Goal: Use online tool/utility: Utilize a website feature to perform a specific function

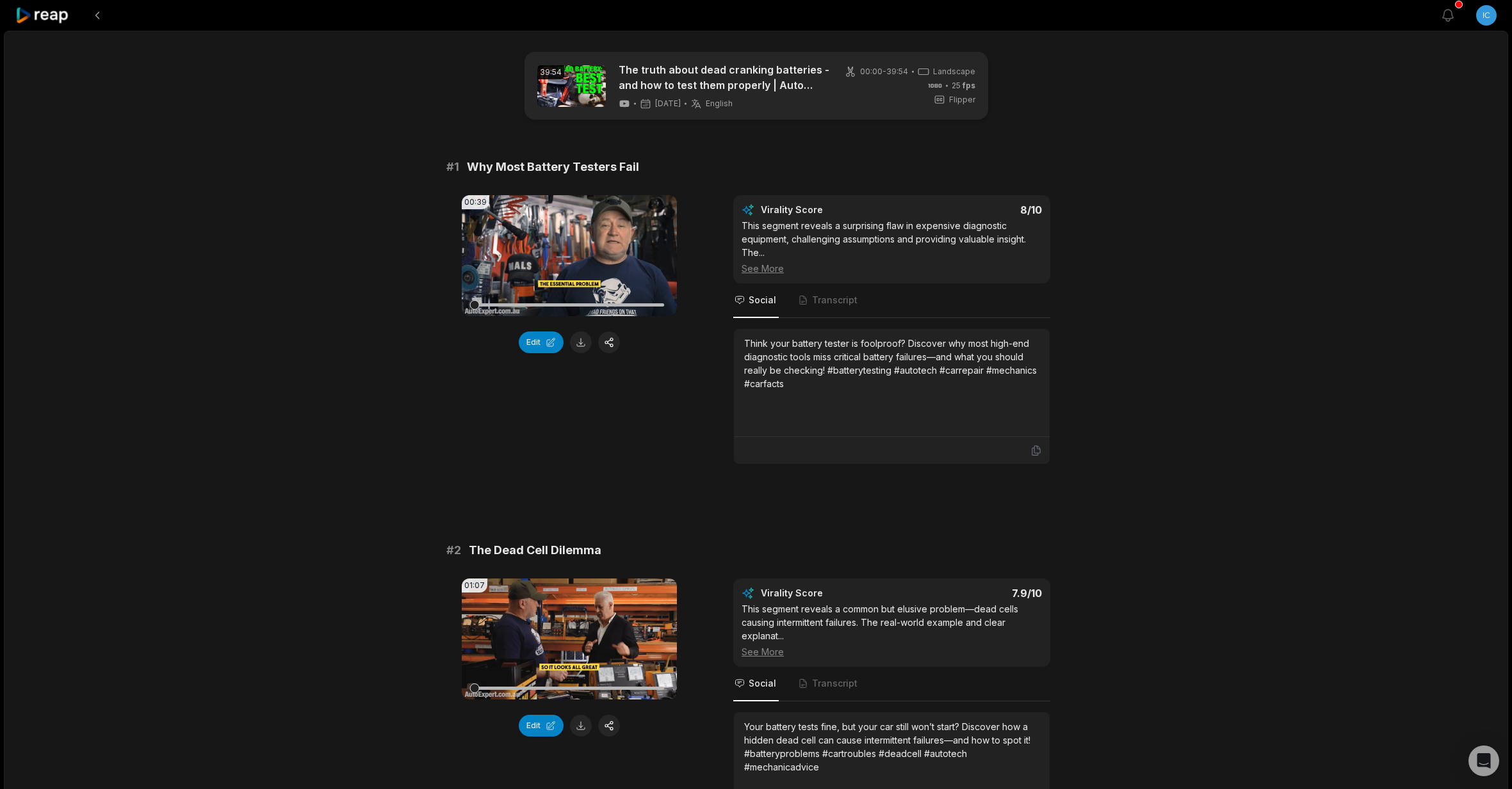
click at [52, 19] on icon at bounding box center [42, 16] width 54 height 17
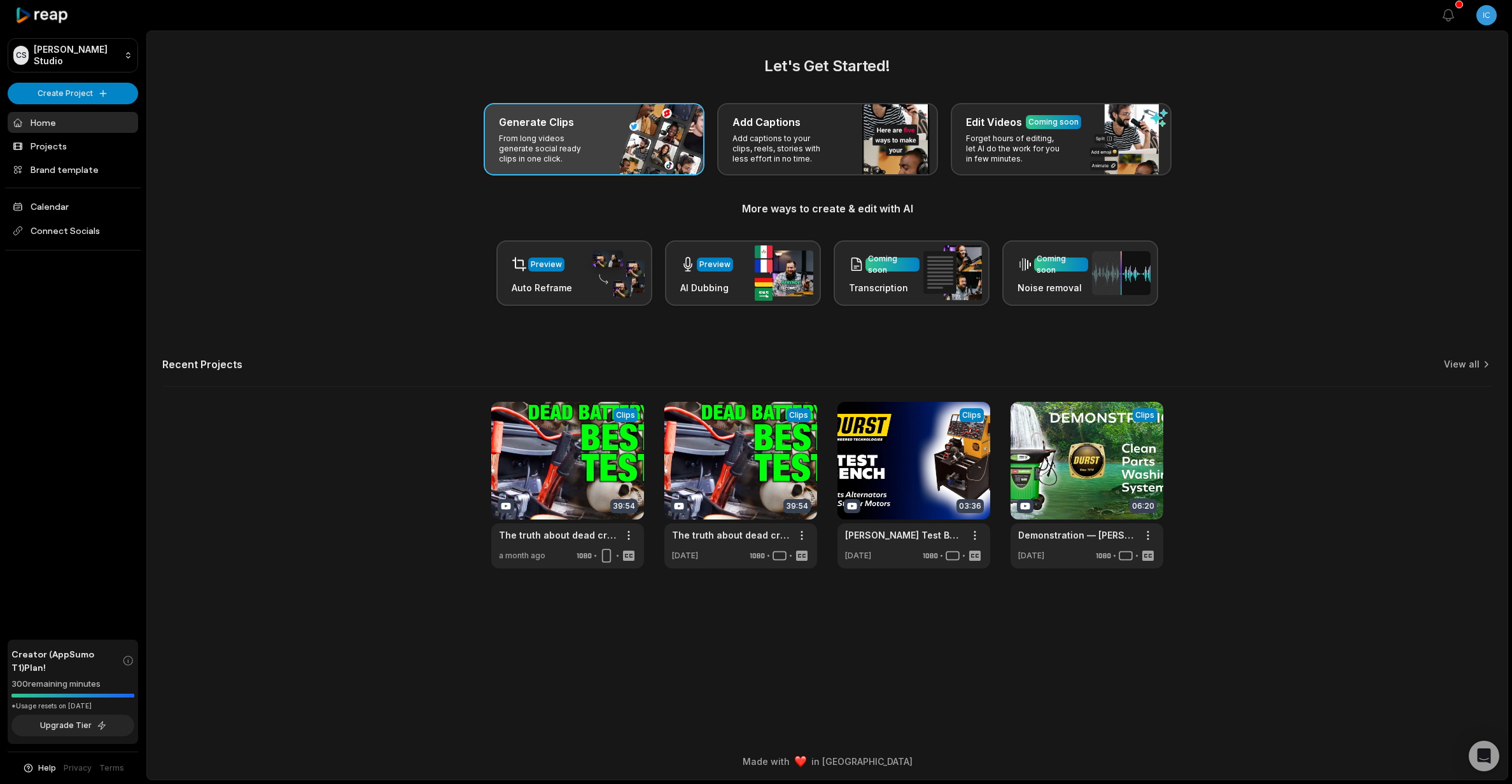
click at [554, 133] on p "From long videos generate social ready clips in one click." at bounding box center [548, 148] width 98 height 30
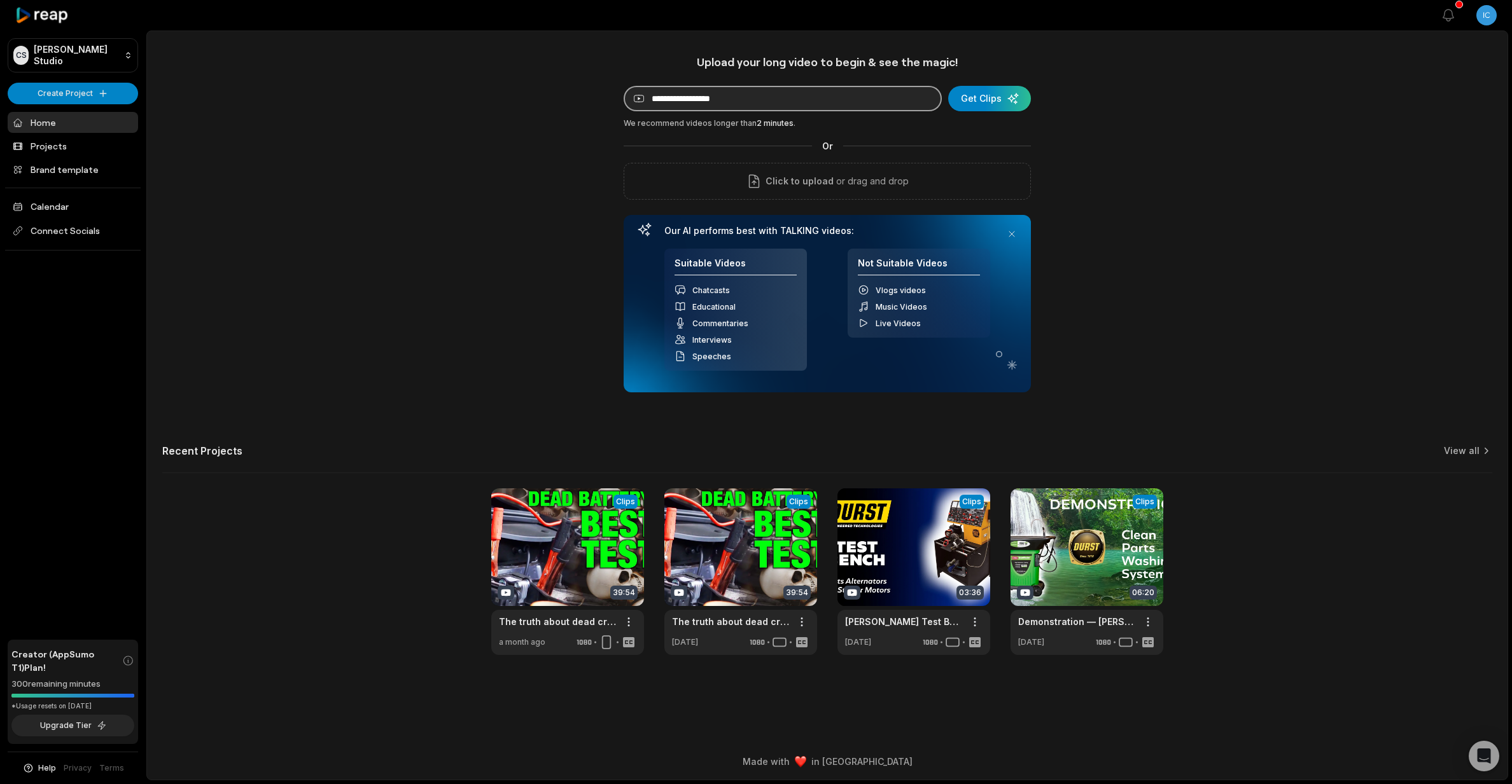
click at [825, 99] on input at bounding box center [783, 98] width 318 height 26
paste input "**********"
type input "**********"
click at [984, 91] on div "submit" at bounding box center [990, 98] width 83 height 26
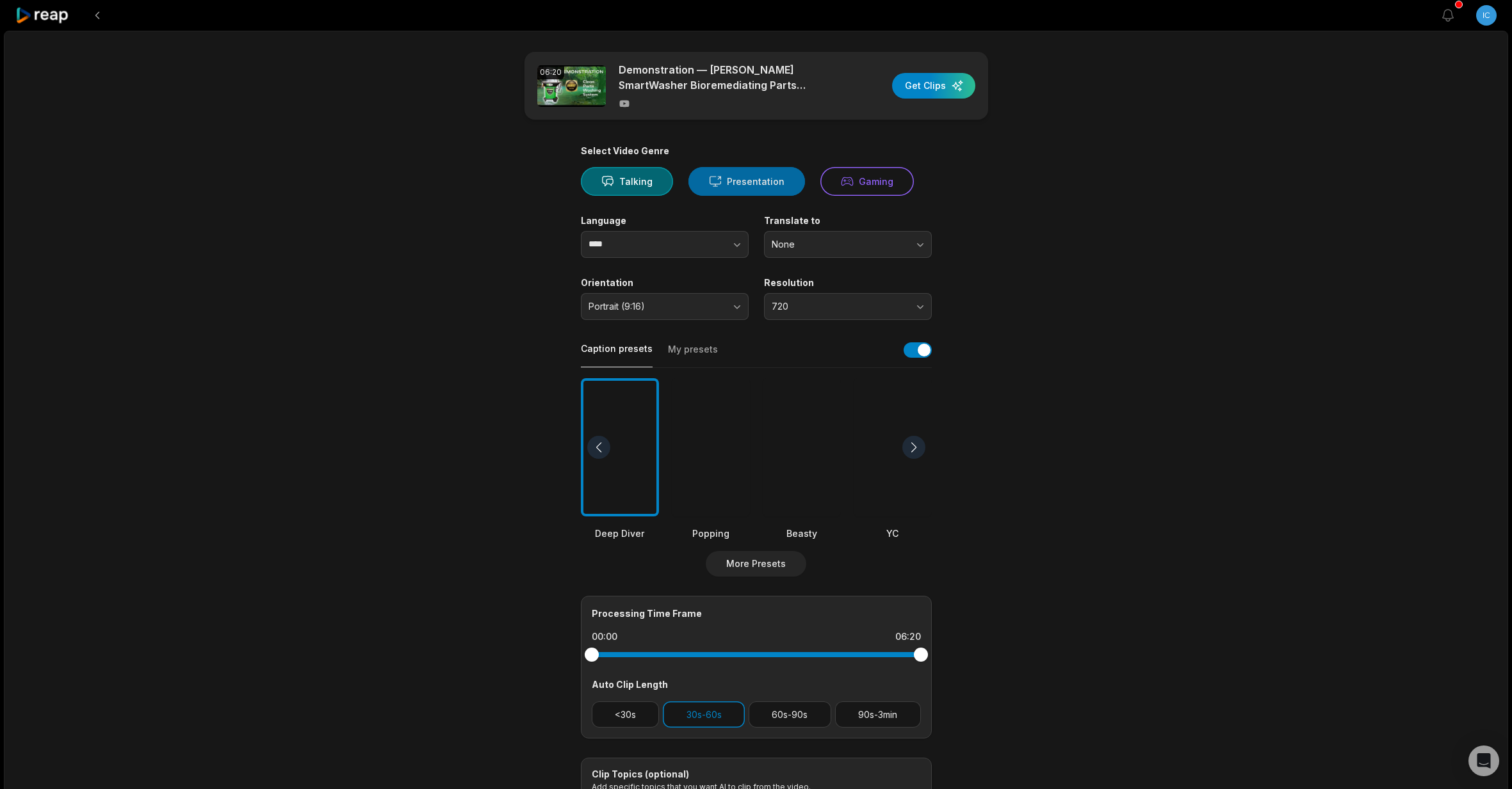
click at [709, 185] on icon at bounding box center [716, 181] width 13 height 13
click at [689, 303] on span "Portrait (9:16)" at bounding box center [655, 306] width 134 height 12
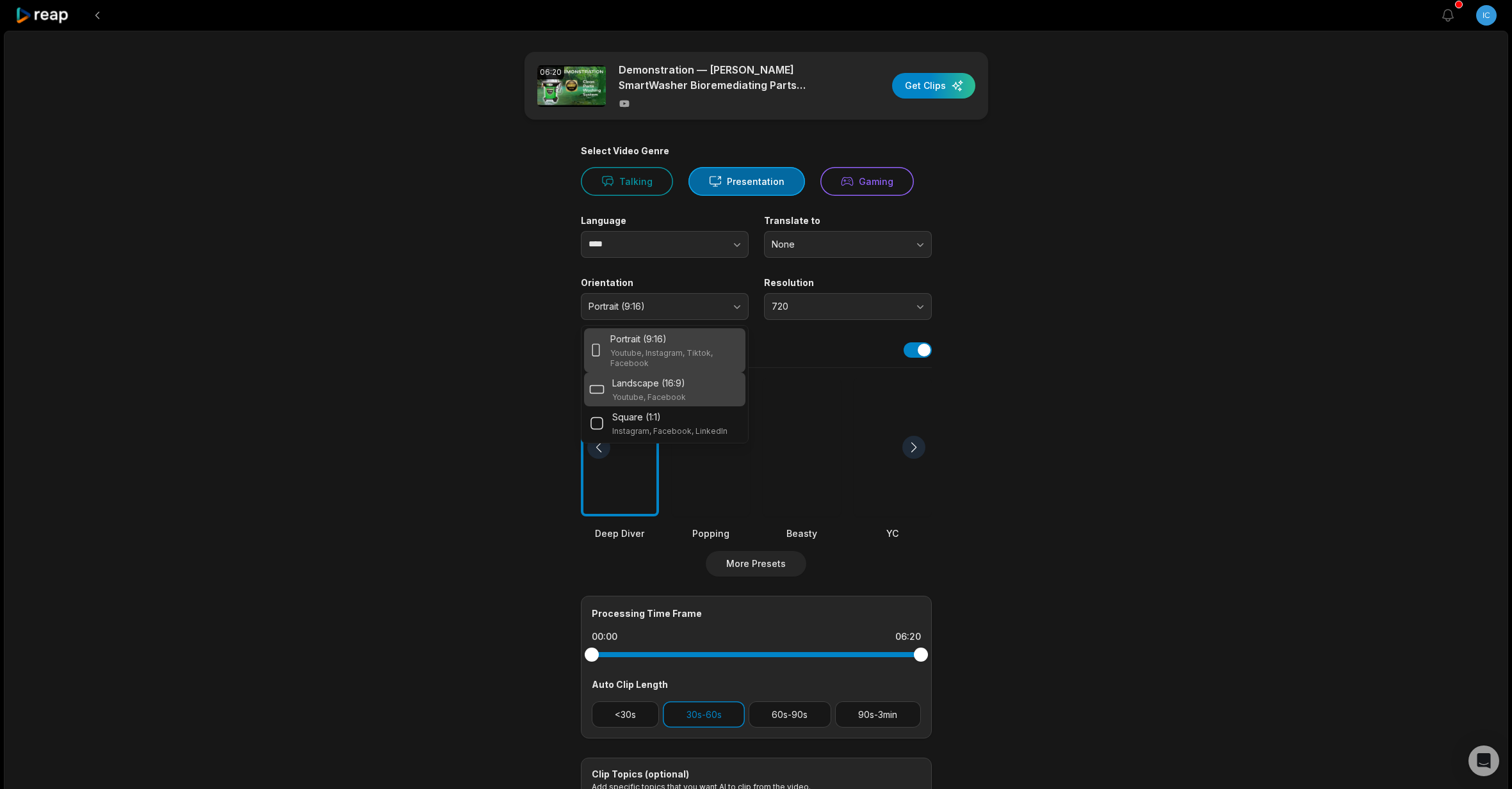
click at [665, 393] on p "Youtube, Facebook" at bounding box center [649, 397] width 74 height 10
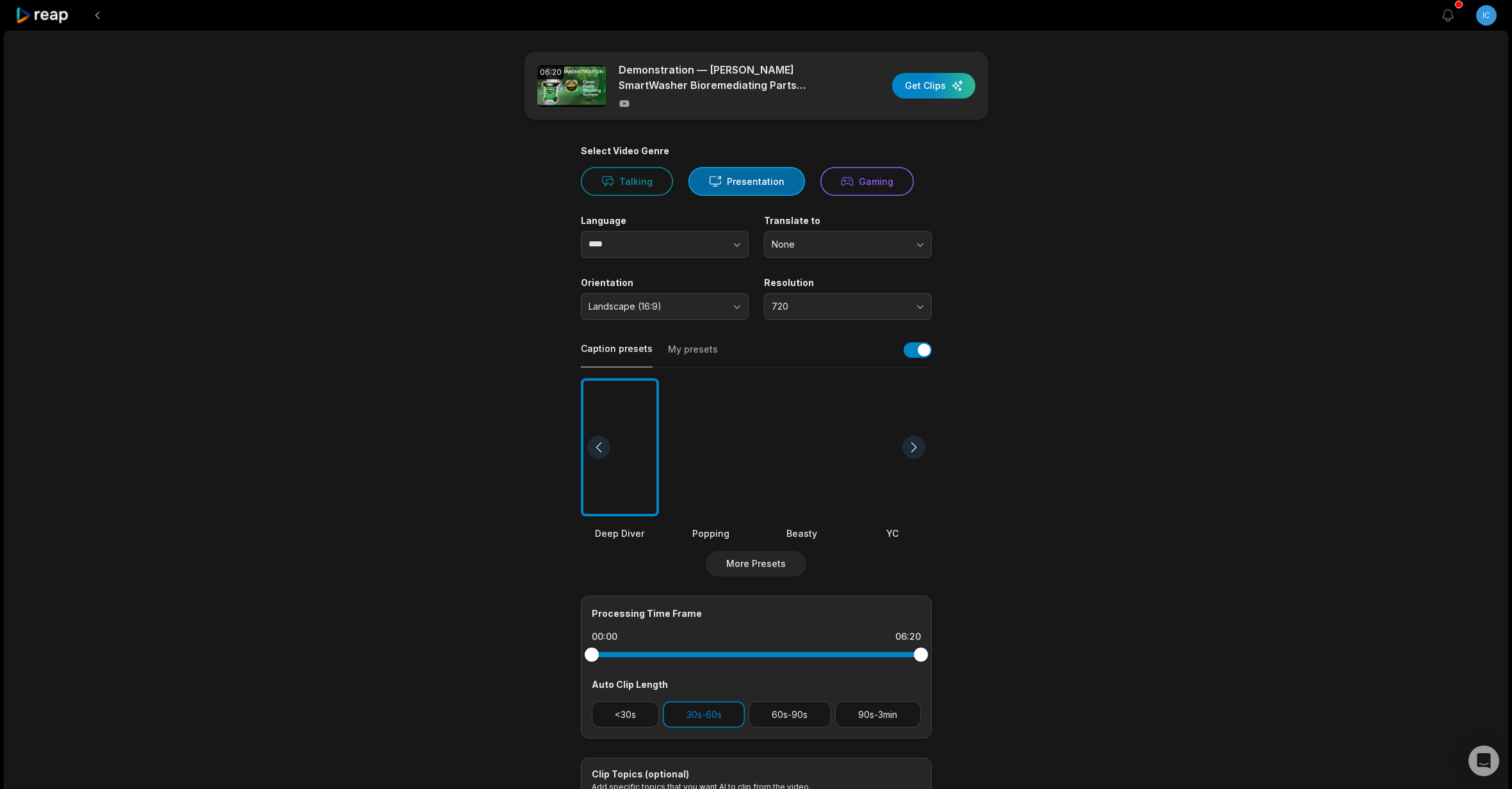
click at [780, 290] on div "Resolution 720" at bounding box center [848, 298] width 168 height 43
click at [790, 323] on div "Select Video Genre Talking Presentation Gaming Language **** Translate to None …" at bounding box center [756, 491] width 351 height 691
click at [790, 311] on span "720" at bounding box center [838, 306] width 134 height 12
click at [818, 359] on p "1080" at bounding box center [848, 360] width 151 height 13
click at [799, 475] on div at bounding box center [801, 447] width 78 height 139
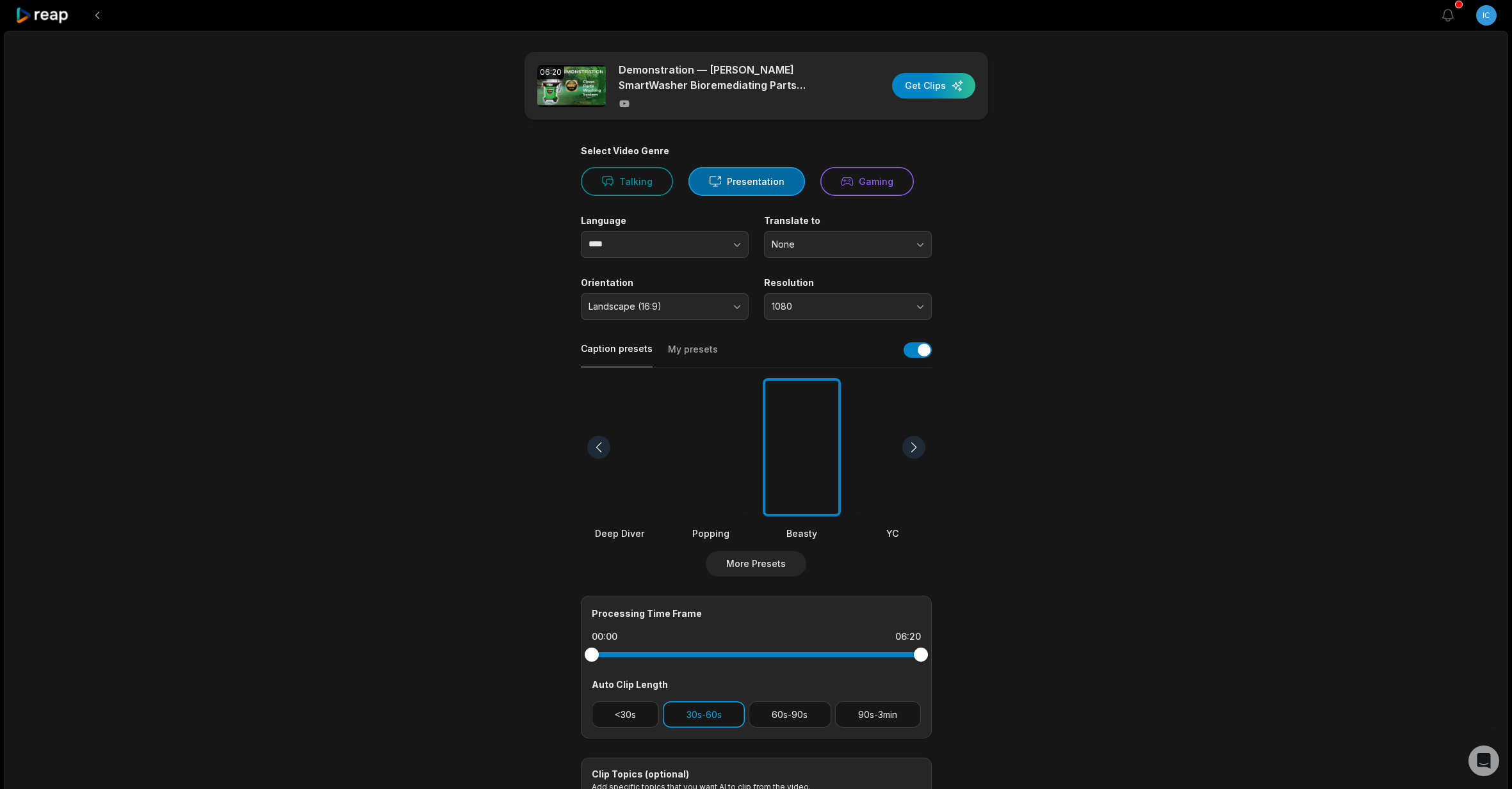
click at [713, 712] on button "30s-60s" at bounding box center [704, 714] width 82 height 26
click at [765, 710] on button "60s-90s" at bounding box center [789, 714] width 82 height 26
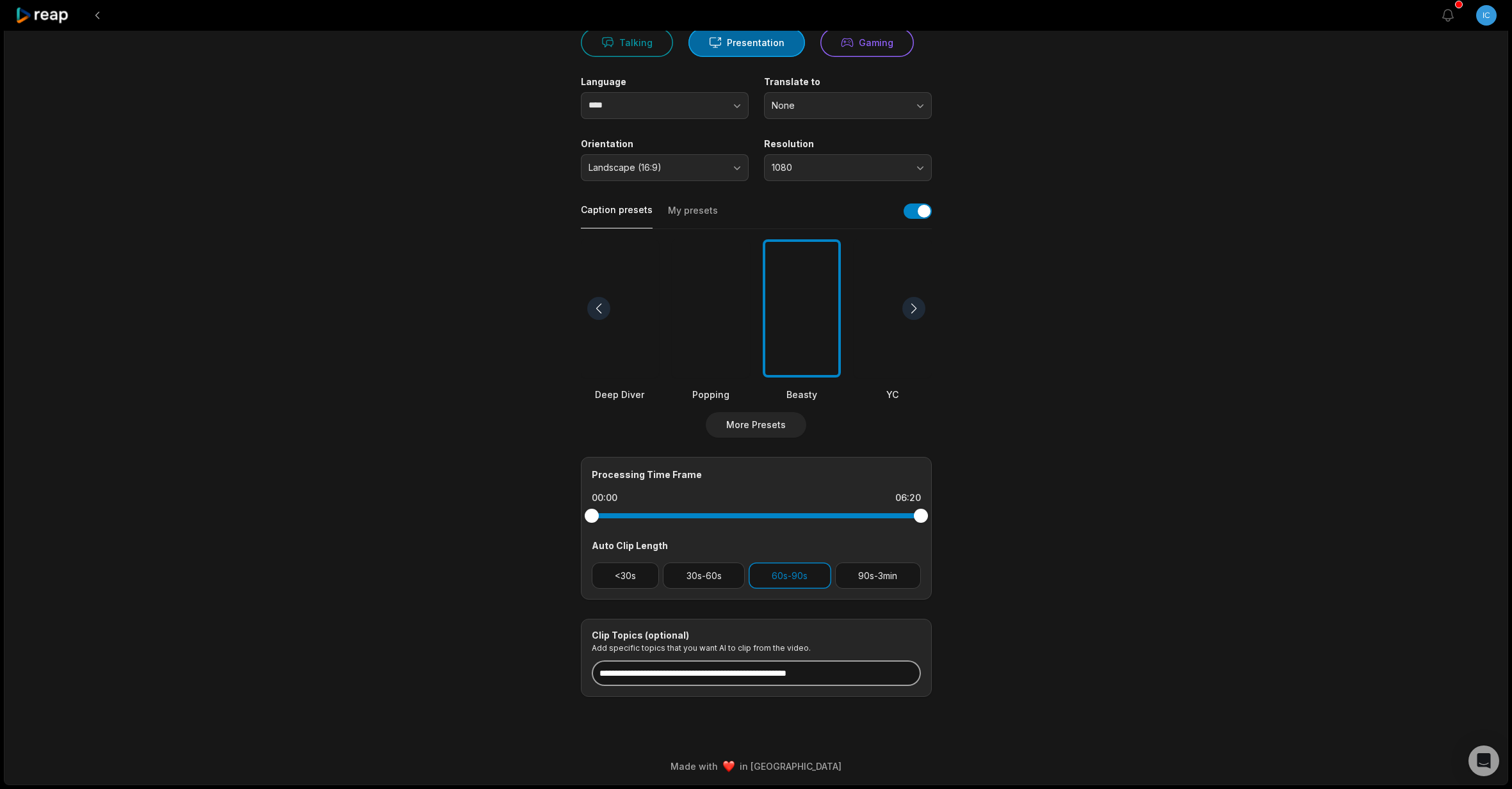
click at [710, 677] on input at bounding box center [756, 673] width 329 height 26
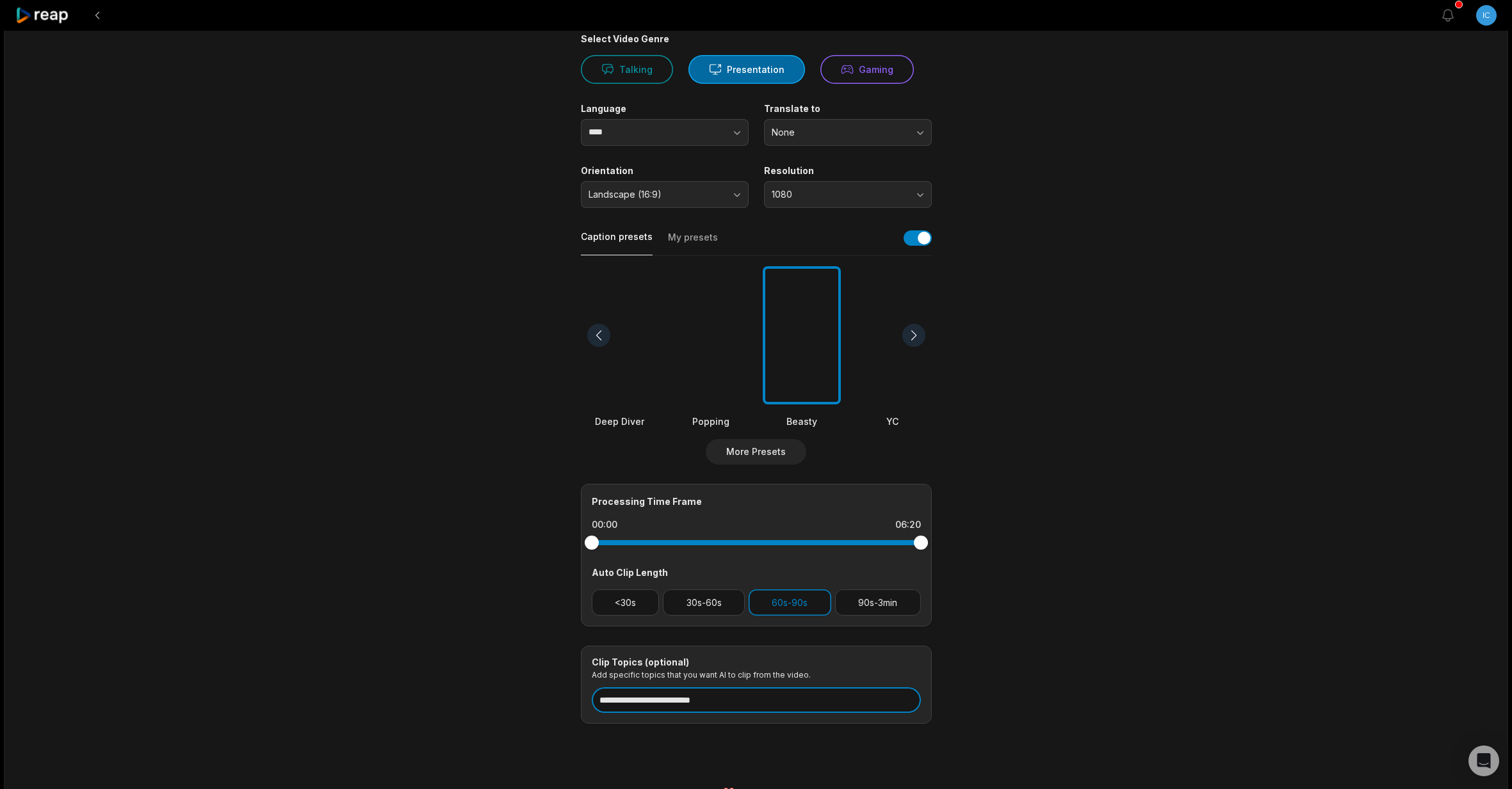
scroll to position [0, 0]
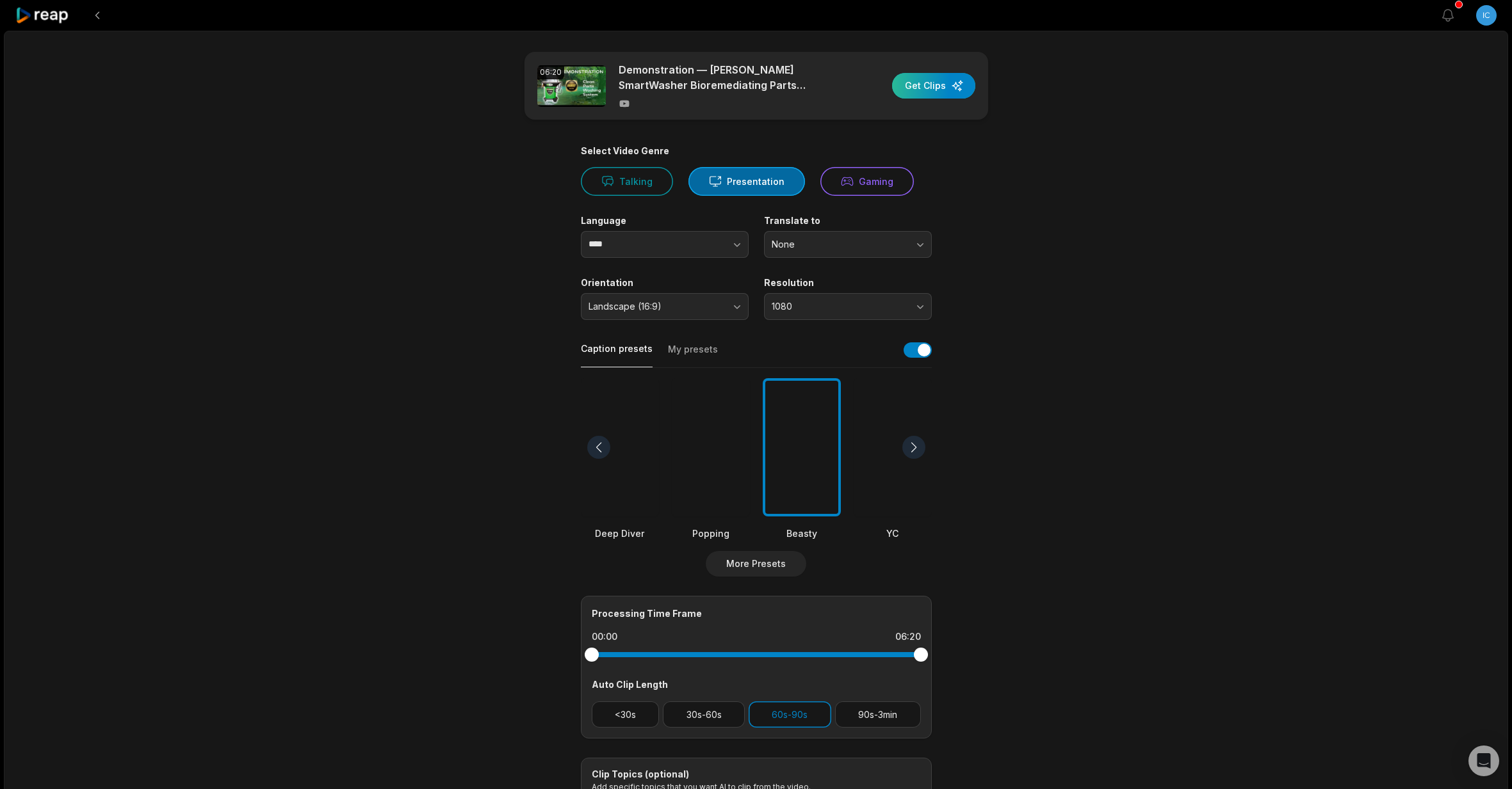
type input "**********"
click at [935, 86] on div "button" at bounding box center [934, 86] width 83 height 26
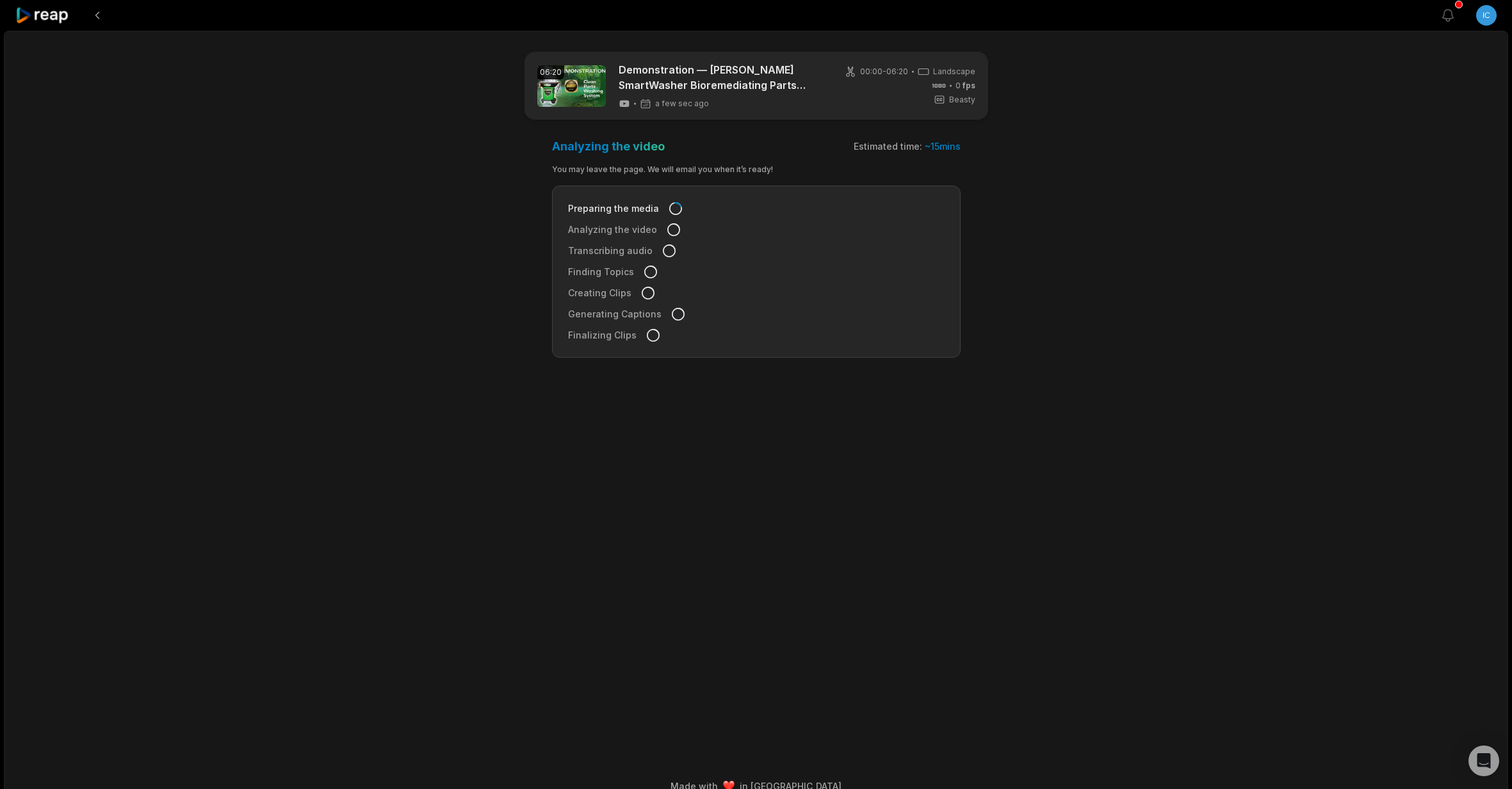
click at [1249, 230] on div "06:20 Demonstration — DURST SmartWasher Bioremediating Parts Washing System a f…" at bounding box center [756, 418] width 1504 height 775
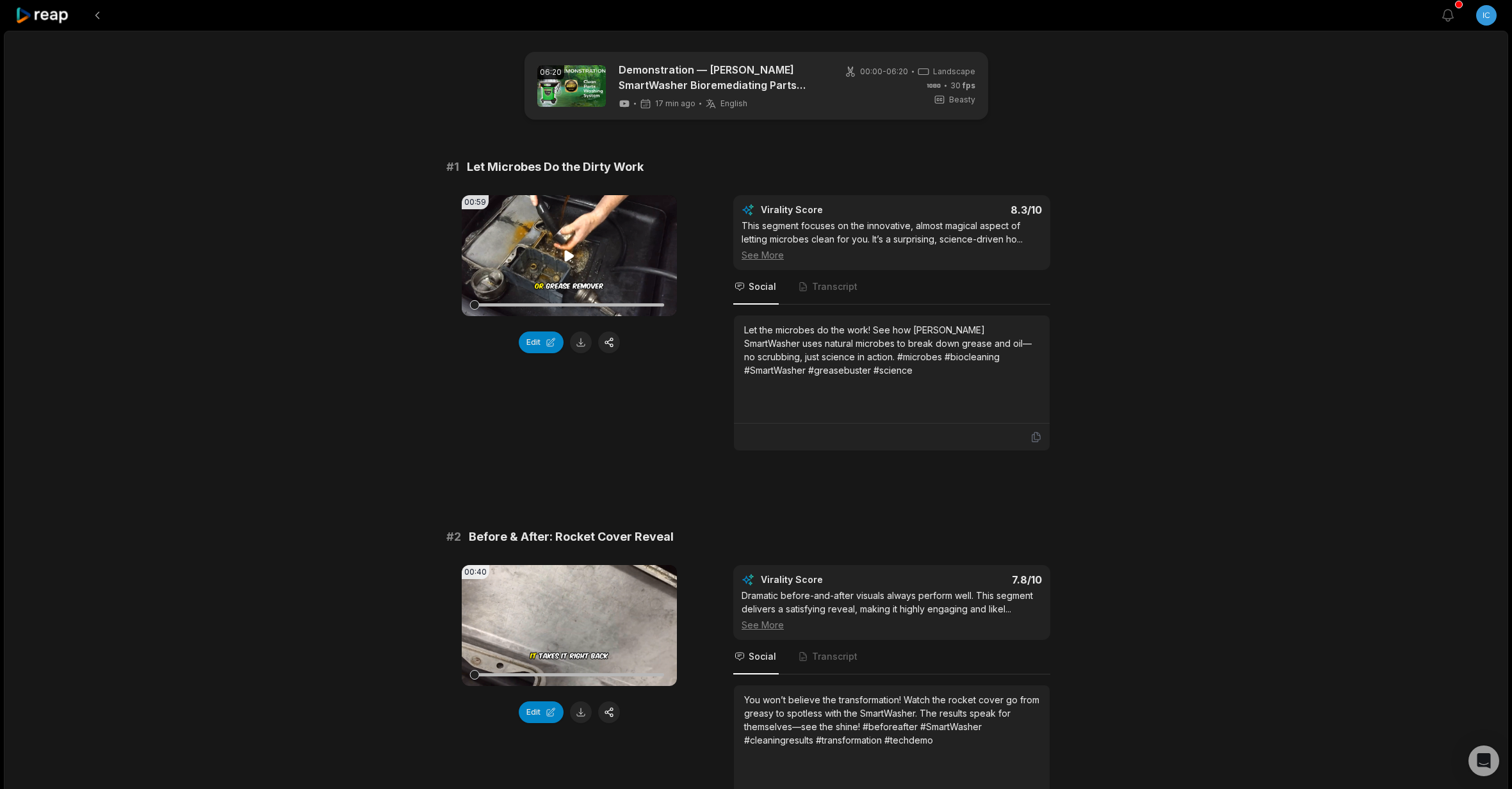
click at [565, 254] on icon at bounding box center [569, 256] width 9 height 11
